Goal: Information Seeking & Learning: Learn about a topic

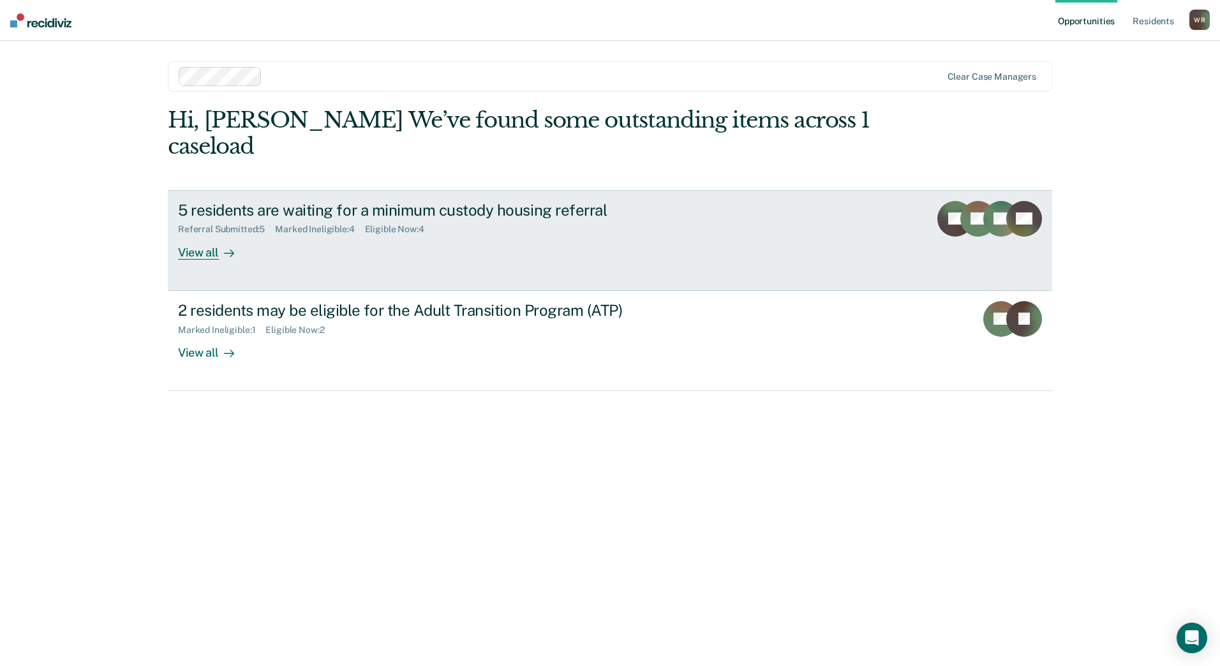
click at [306, 231] on div "5 residents are waiting for a minimum custody housing referral Referral Submitt…" at bounding box center [417, 230] width 479 height 59
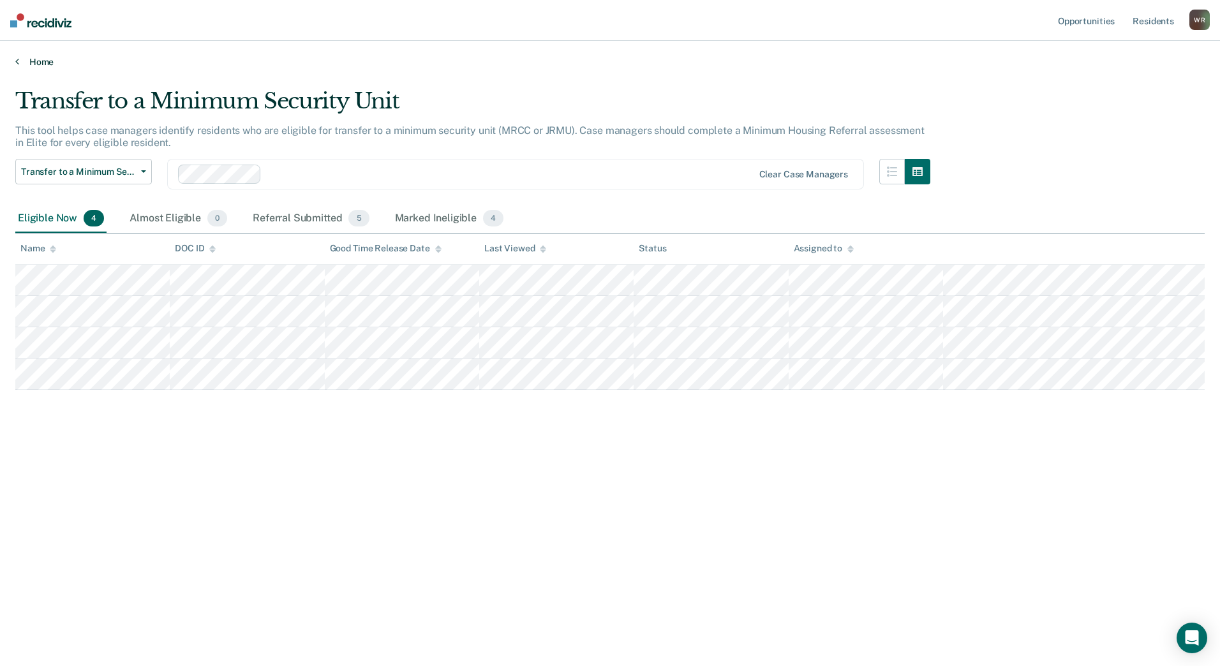
click at [33, 59] on link "Home" at bounding box center [609, 61] width 1189 height 11
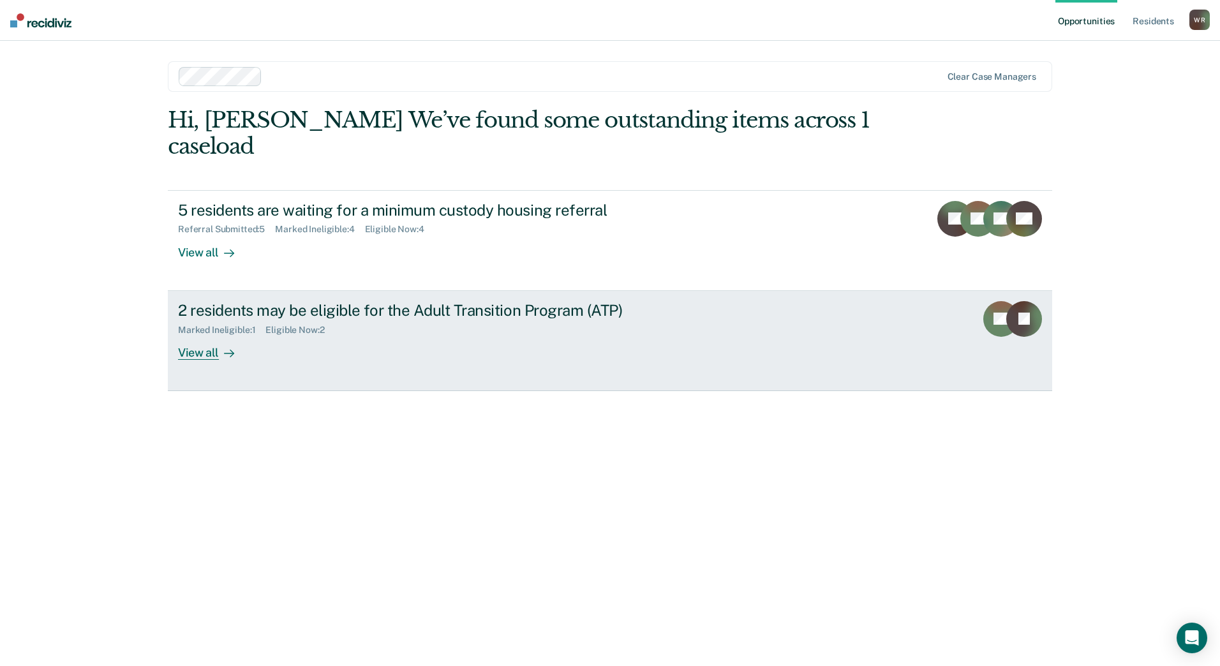
click at [682, 309] on link "2 residents may be eligible for the Adult Transition Program (ATP) Marked Ineli…" at bounding box center [610, 341] width 884 height 100
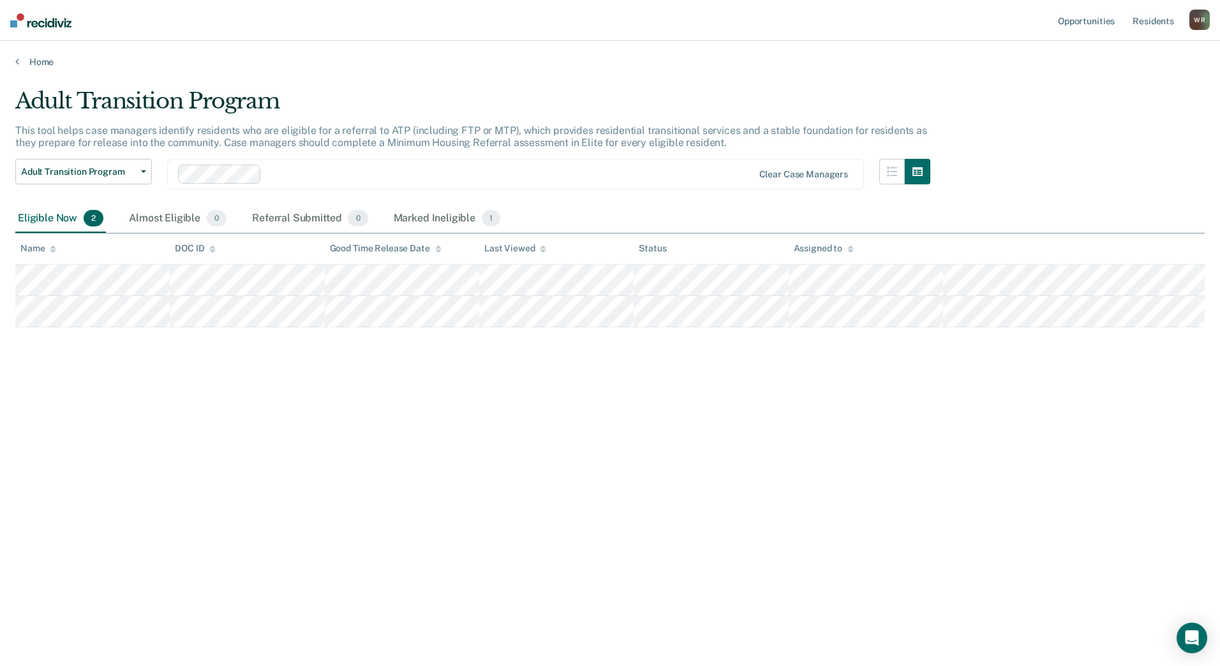
click at [29, 53] on div "Home" at bounding box center [610, 54] width 1220 height 27
click at [36, 58] on link "Home" at bounding box center [609, 61] width 1189 height 11
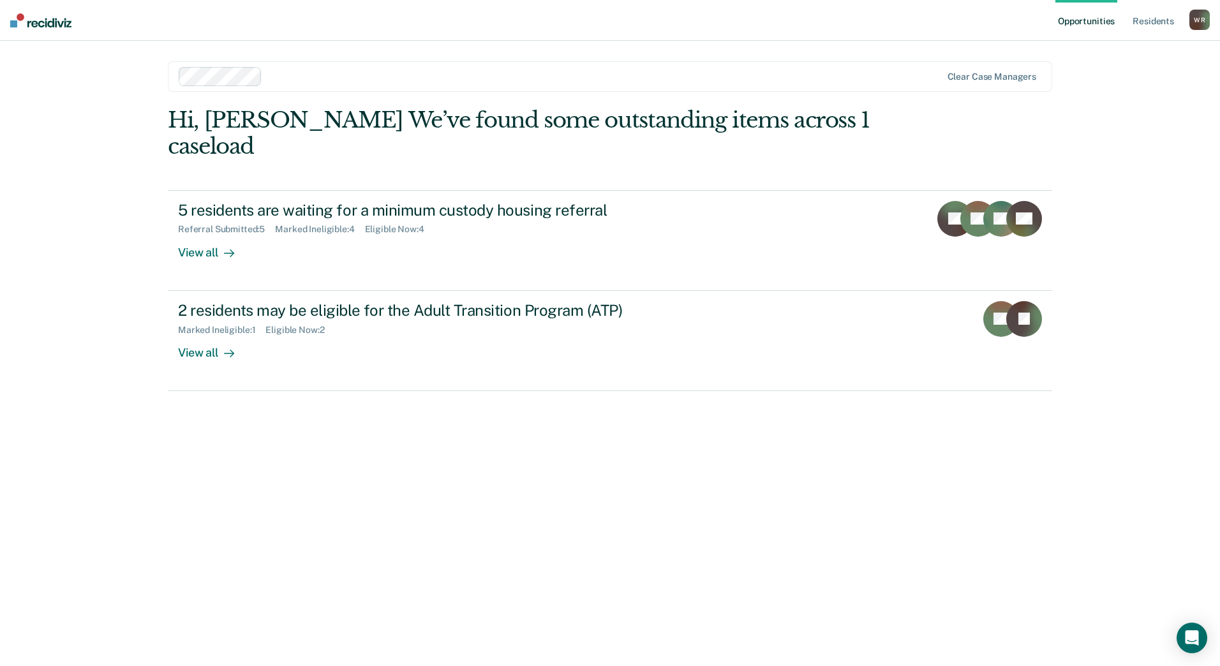
click at [286, 75] on div at bounding box center [603, 76] width 673 height 15
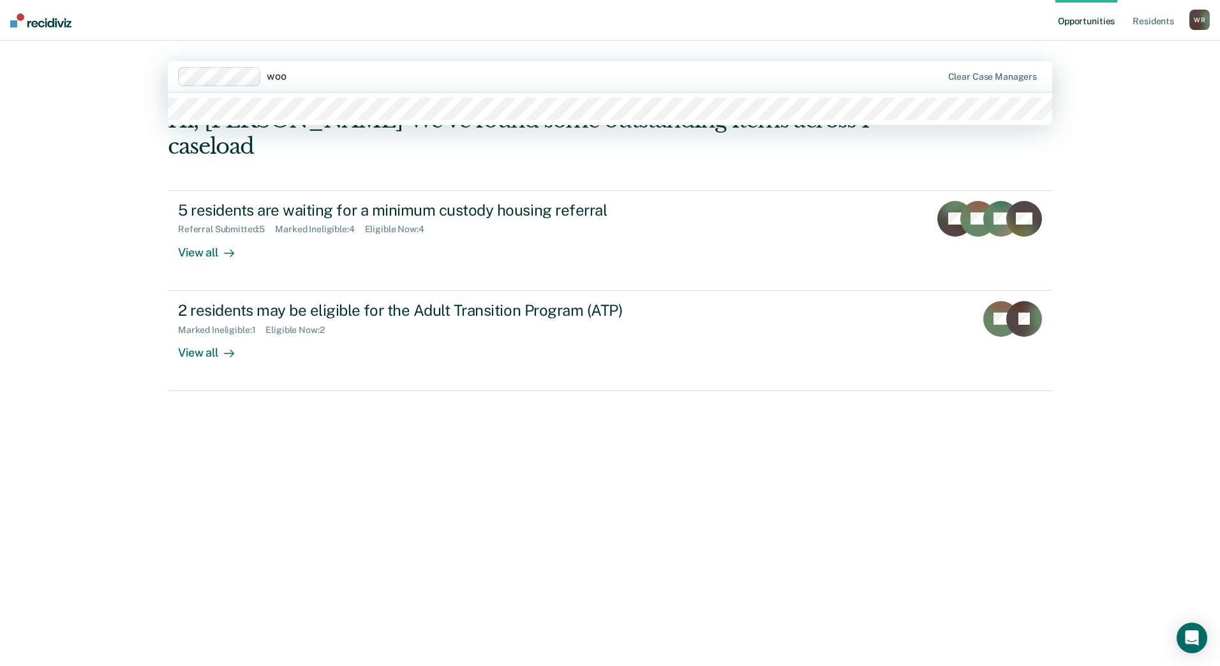
type input "wood"
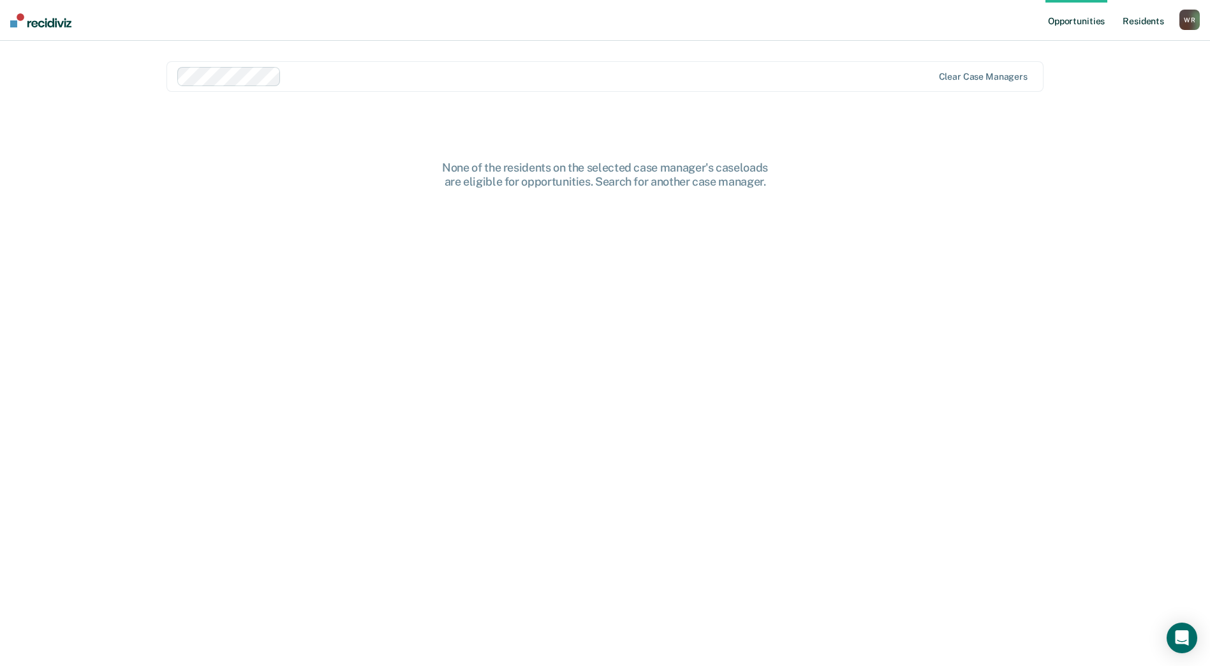
click at [1138, 26] on link "Resident s" at bounding box center [1143, 20] width 47 height 41
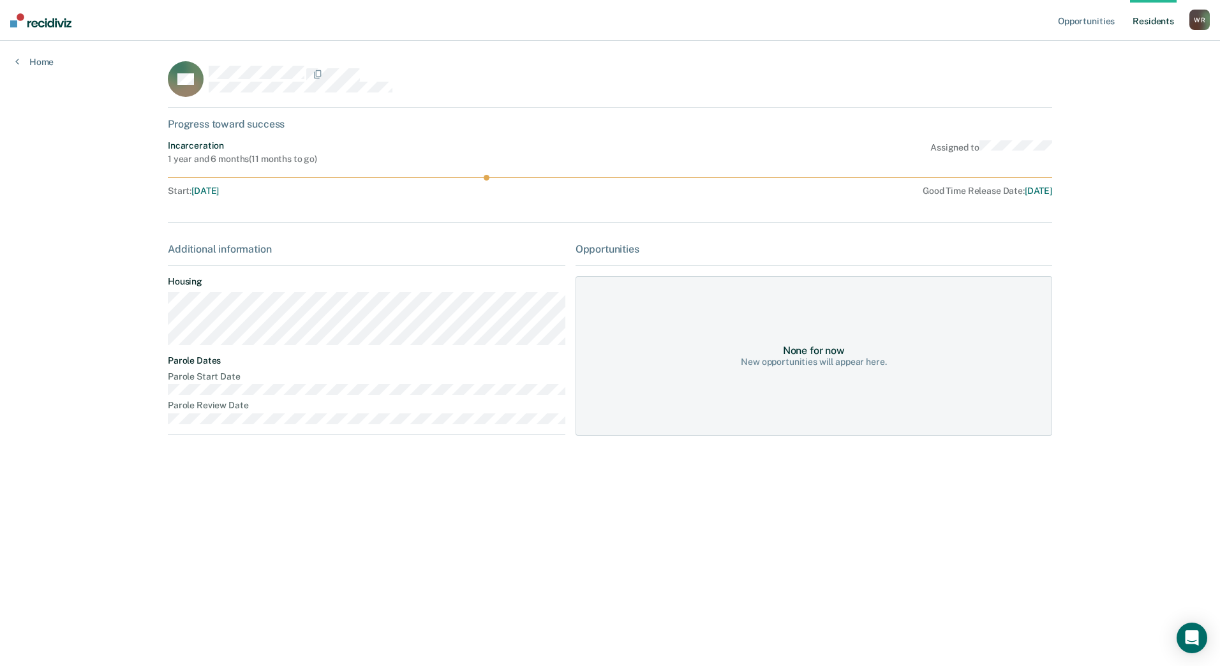
click at [497, 167] on div "Incarceration 1 year and 6 months ( 11 months to go ) Assigned to Start : [DATE…" at bounding box center [610, 170] width 884 height 61
drag, startPoint x: 676, startPoint y: 191, endPoint x: 687, endPoint y: 181, distance: 14.9
click at [676, 191] on div "Good Time Release Date : [DATE]" at bounding box center [813, 191] width 479 height 11
click at [767, 114] on div "BD Progress toward success Incarceration 1 year and 6 months ( 11 months to go …" at bounding box center [610, 260] width 884 height 399
click at [1003, 78] on div "BD" at bounding box center [610, 84] width 884 height 47
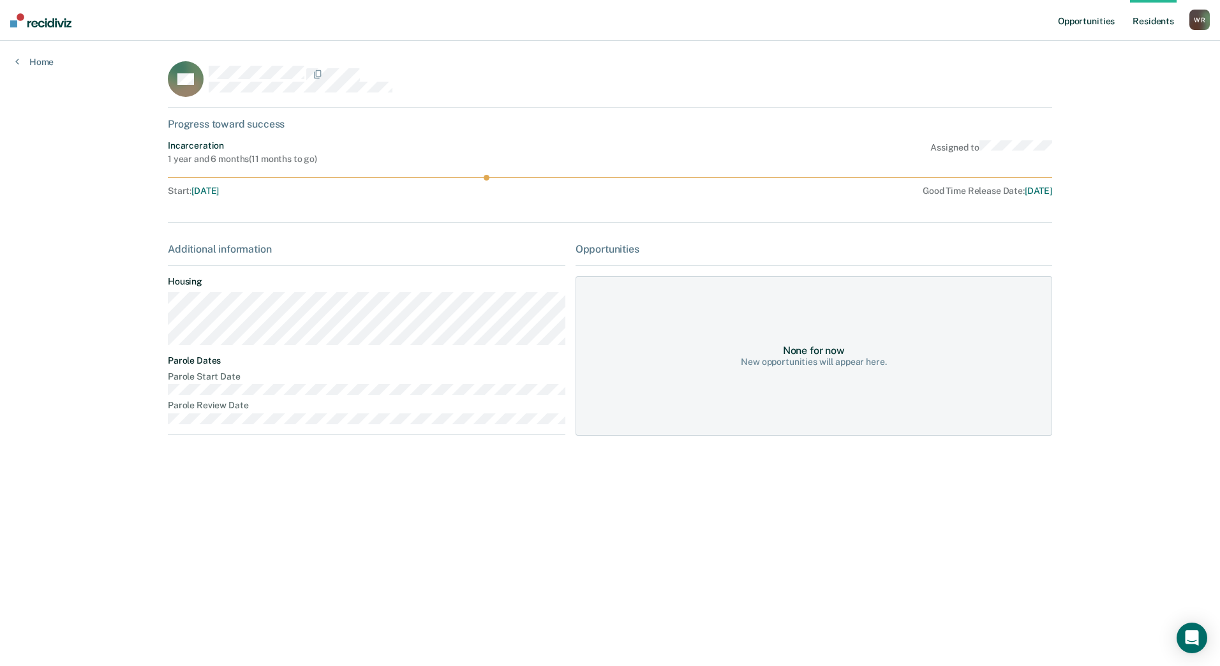
click at [1070, 23] on link "Opportunities" at bounding box center [1086, 20] width 62 height 41
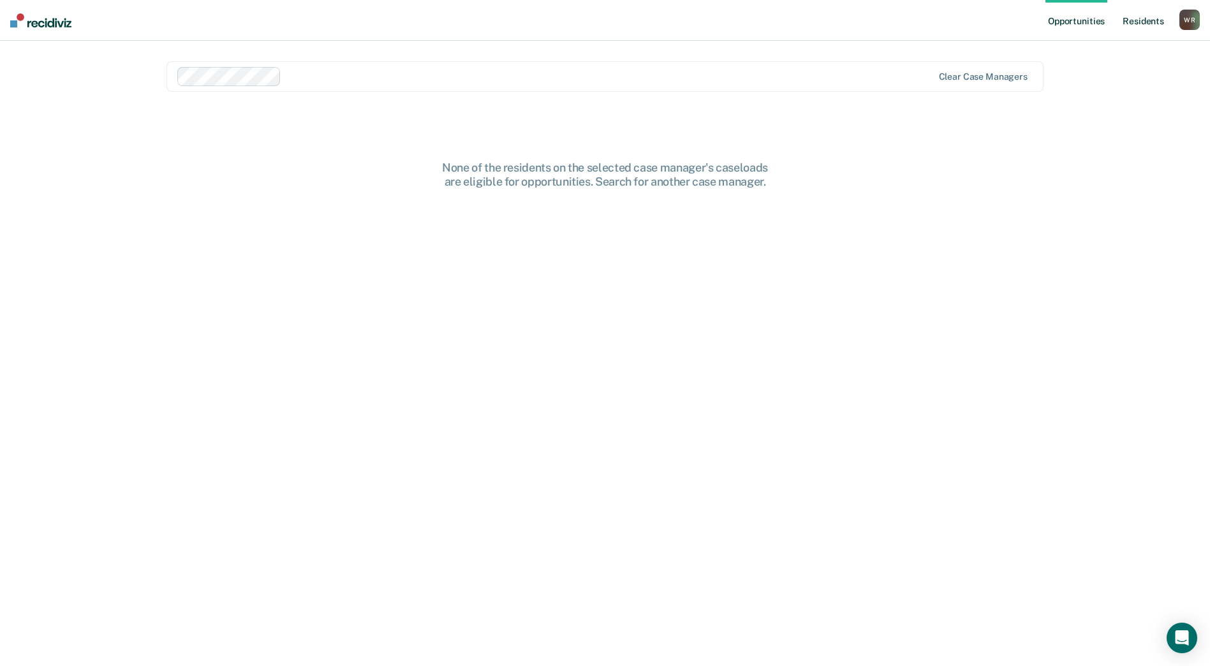
click at [1140, 25] on link "Resident s" at bounding box center [1143, 20] width 47 height 41
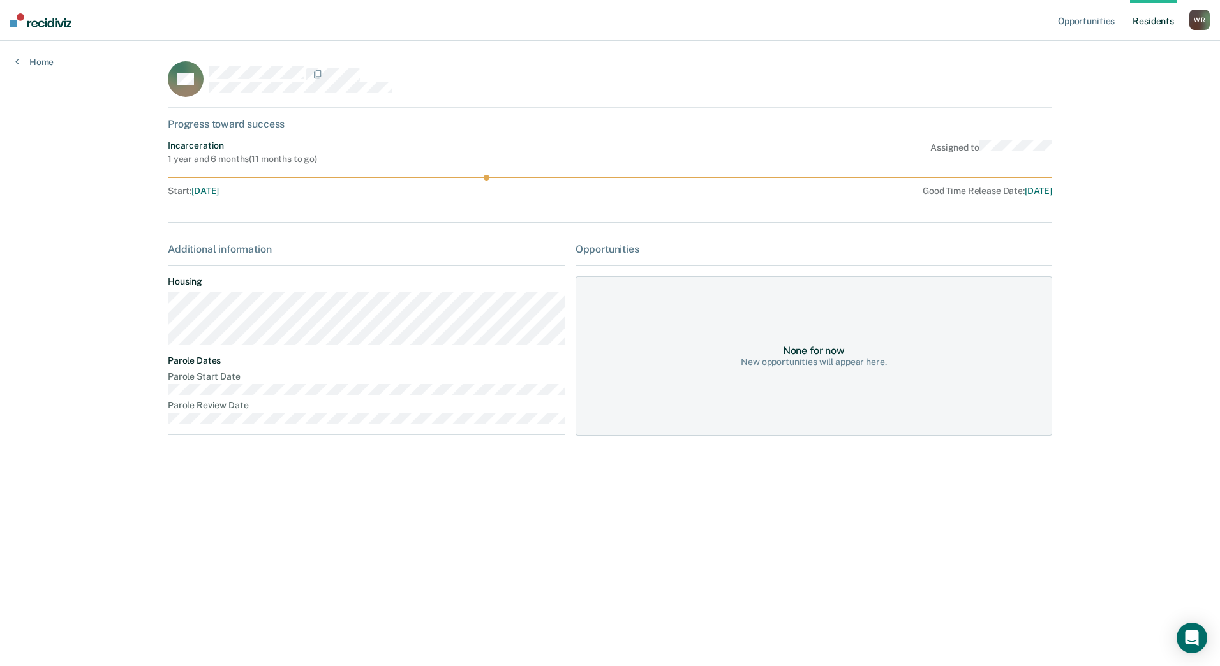
click at [252, 251] on div "Additional information" at bounding box center [366, 249] width 397 height 12
click at [270, 248] on div "Additional information" at bounding box center [366, 249] width 397 height 12
